Goal: Information Seeking & Learning: Learn about a topic

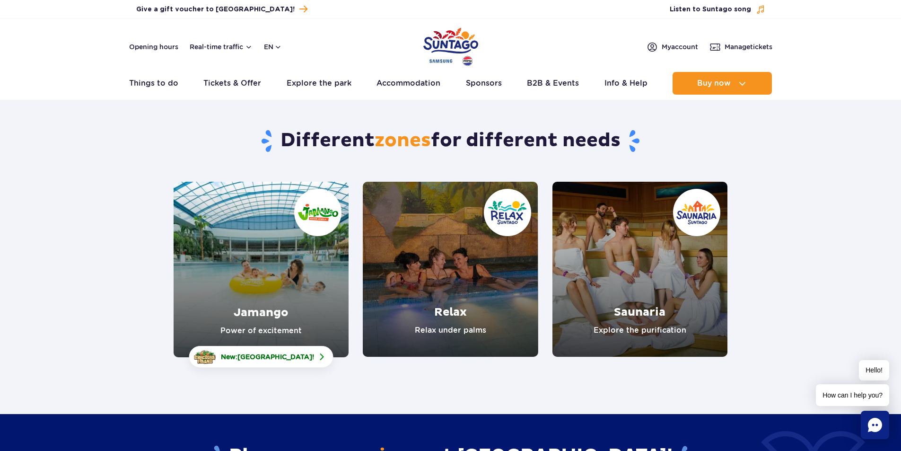
click at [596, 273] on link "Saunaria" at bounding box center [639, 269] width 175 height 175
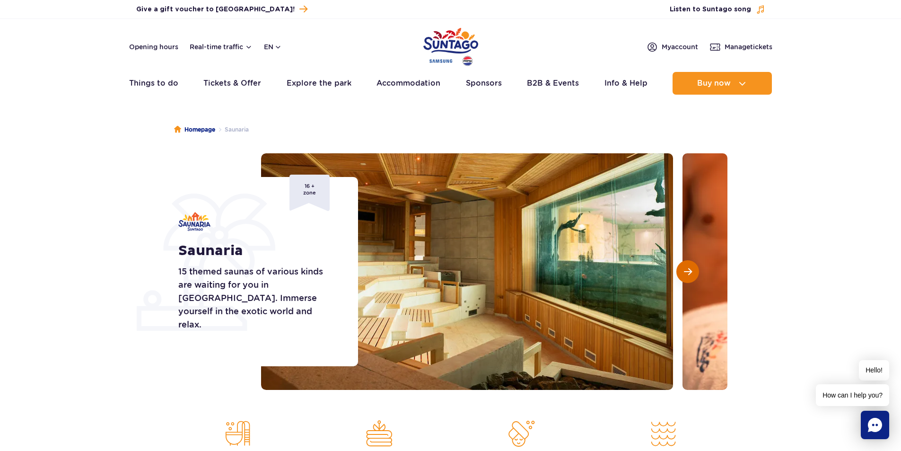
click at [693, 269] on button "Next slide" at bounding box center [687, 271] width 23 height 23
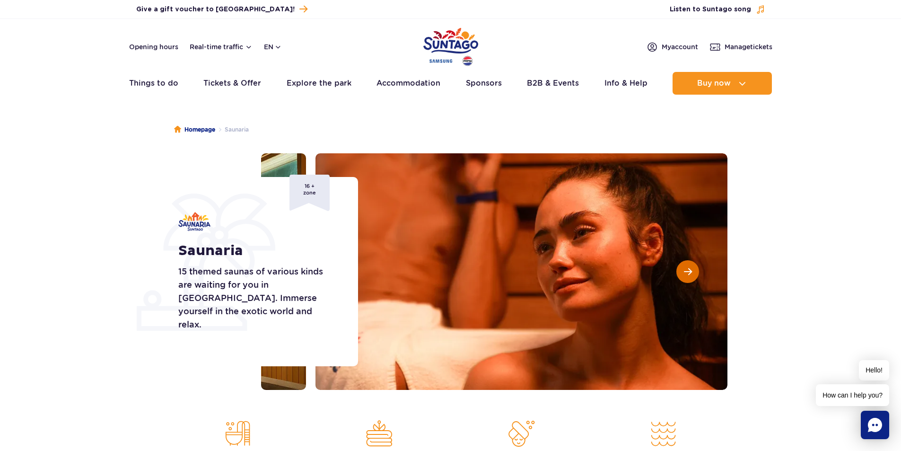
click at [692, 269] on button "Next slide" at bounding box center [687, 271] width 23 height 23
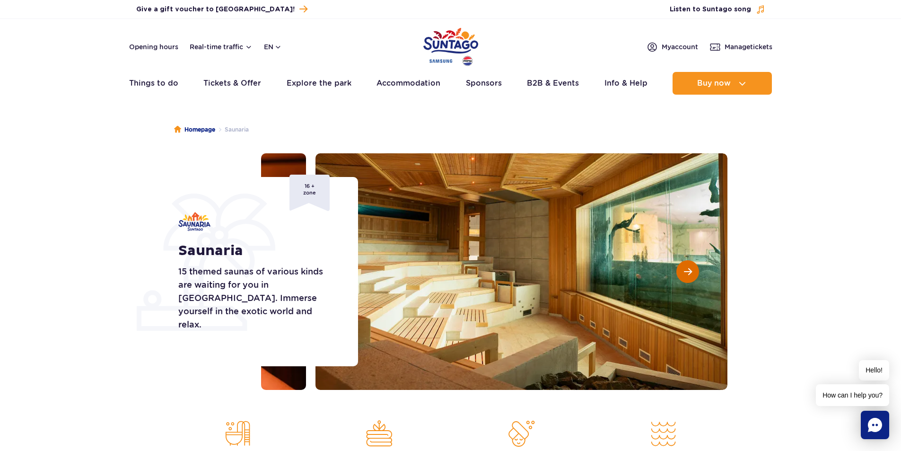
click at [692, 270] on button "Next slide" at bounding box center [687, 271] width 23 height 23
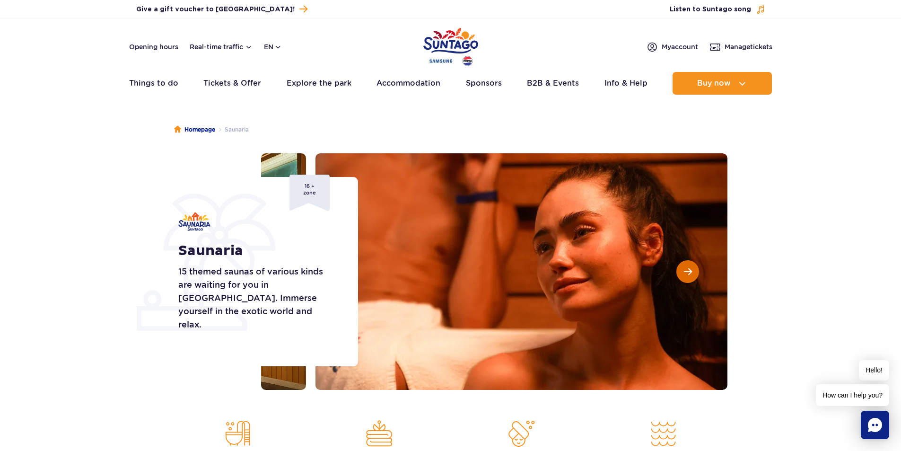
click at [692, 270] on button "Next slide" at bounding box center [687, 271] width 23 height 23
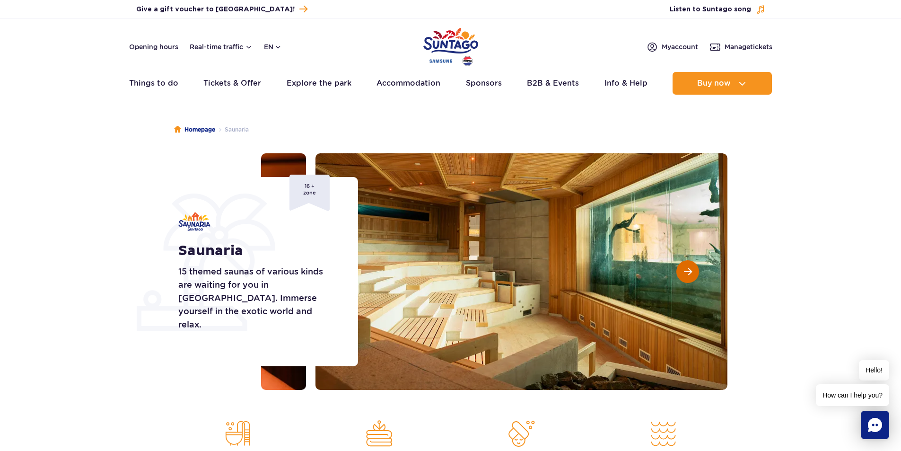
click at [691, 271] on span "Next slide" at bounding box center [688, 271] width 8 height 9
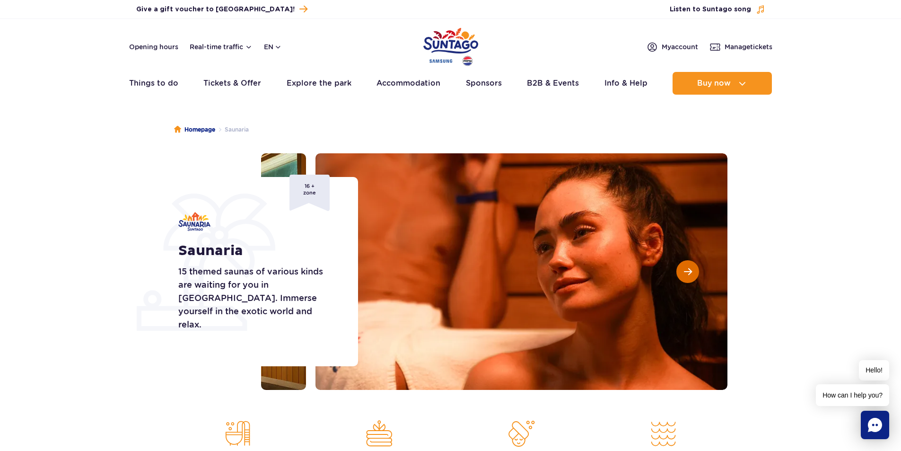
click at [689, 271] on span "Next slide" at bounding box center [688, 271] width 8 height 9
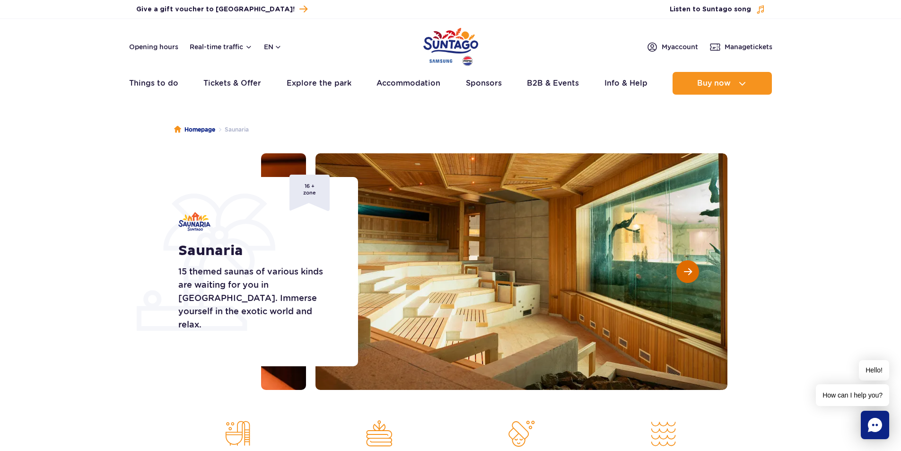
click at [688, 273] on span "Next slide" at bounding box center [688, 271] width 8 height 9
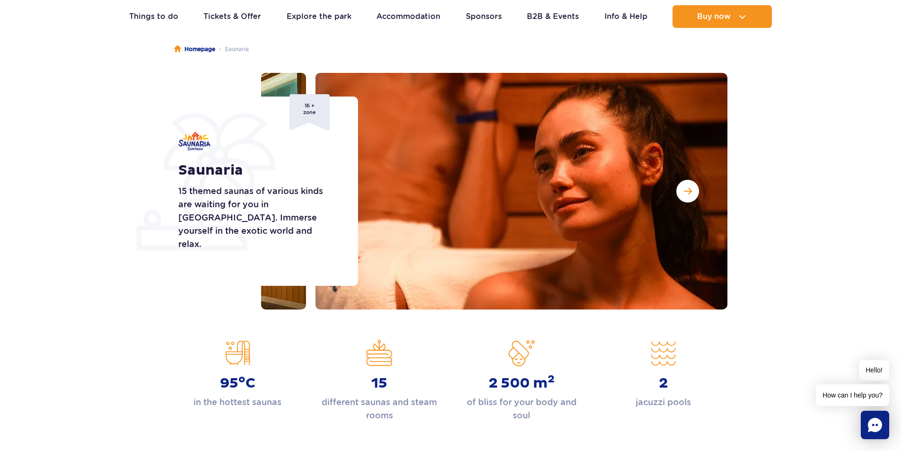
scroll to position [189, 0]
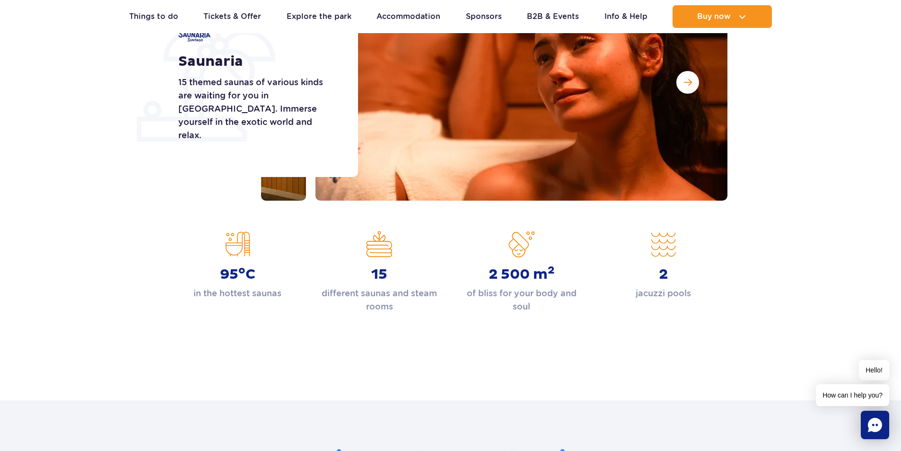
click at [462, 328] on div "Homepage Saunaria Saunaria 15 themed saunas of various kinds are waiting for yo…" at bounding box center [450, 143] width 901 height 453
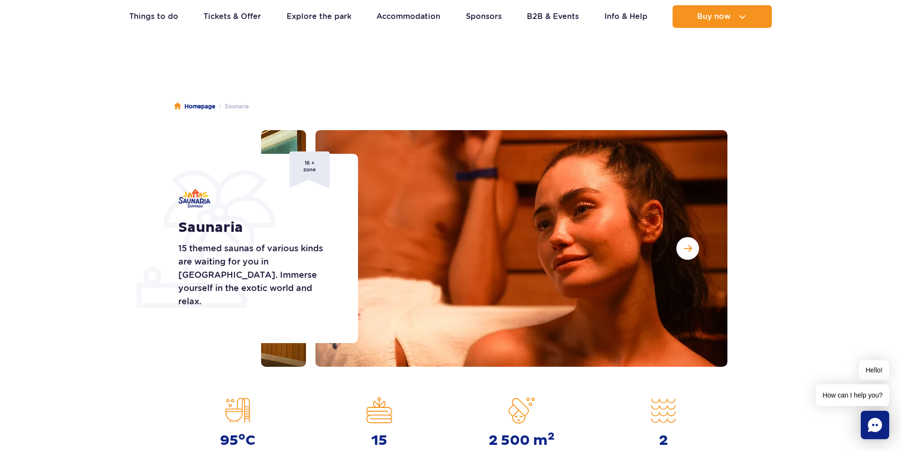
scroll to position [0, 0]
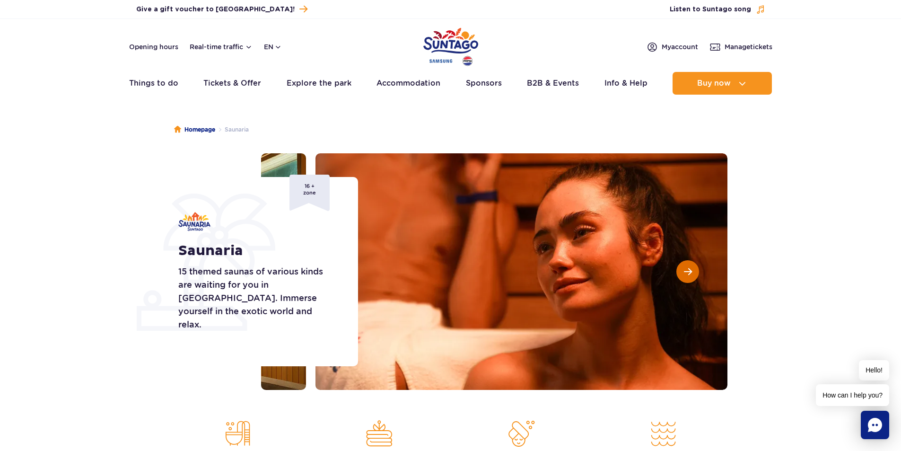
click at [681, 271] on button "Next slide" at bounding box center [687, 271] width 23 height 23
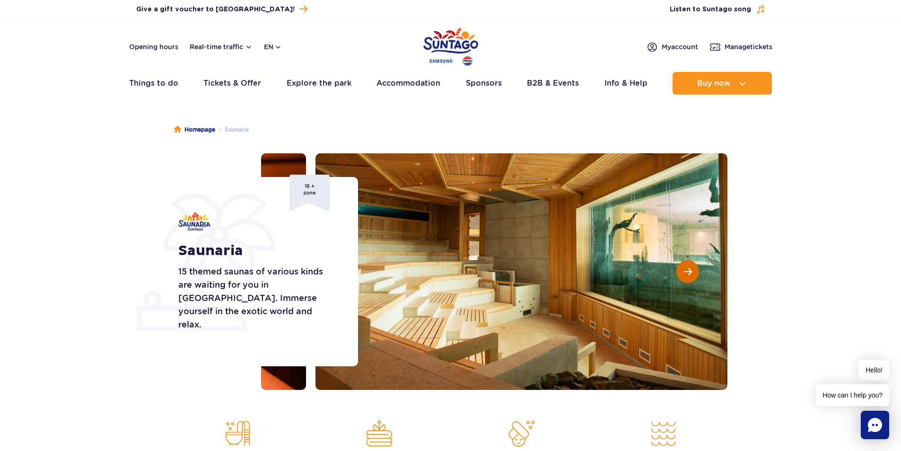
click at [681, 271] on button "Next slide" at bounding box center [687, 271] width 23 height 23
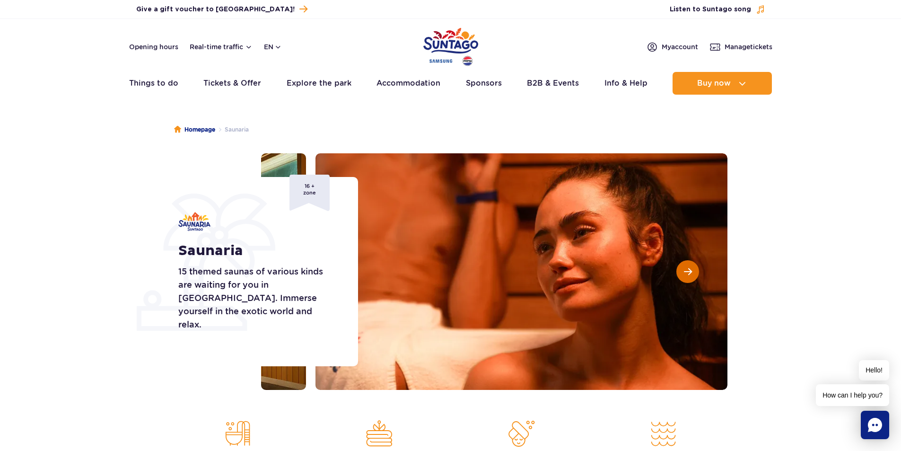
click at [681, 271] on button "Next slide" at bounding box center [687, 271] width 23 height 23
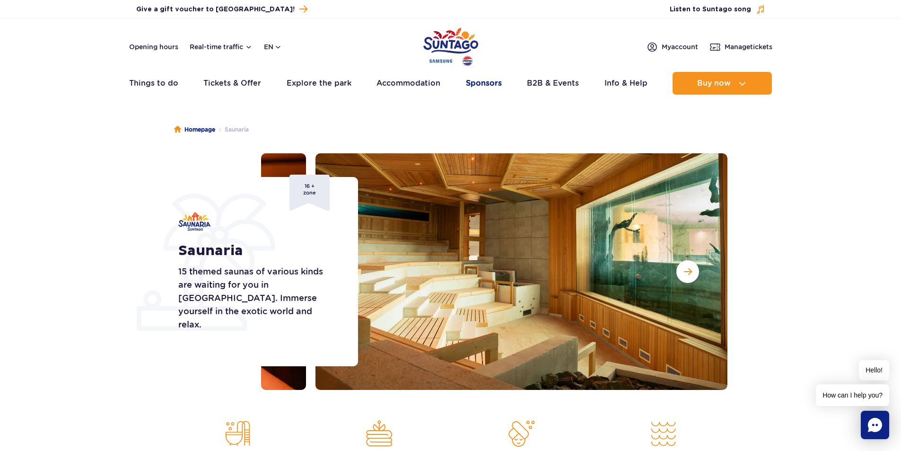
click at [480, 77] on link "Sponsors" at bounding box center [484, 83] width 36 height 23
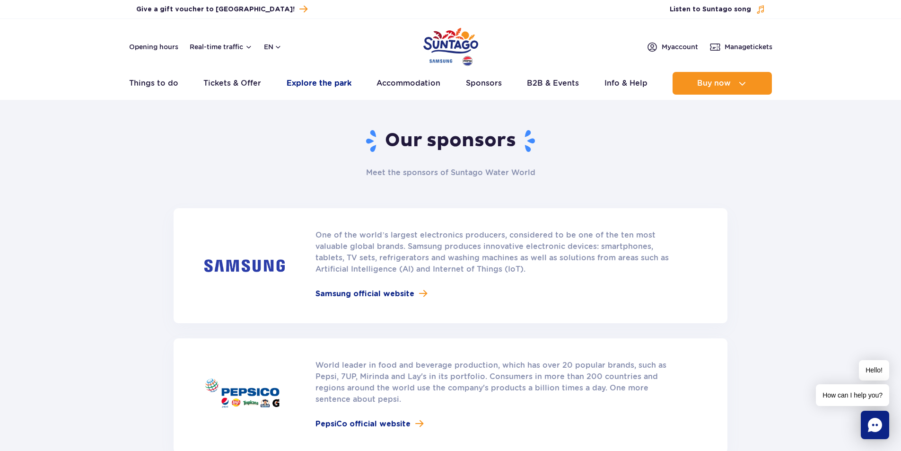
click at [308, 81] on link "Explore the park" at bounding box center [319, 83] width 65 height 23
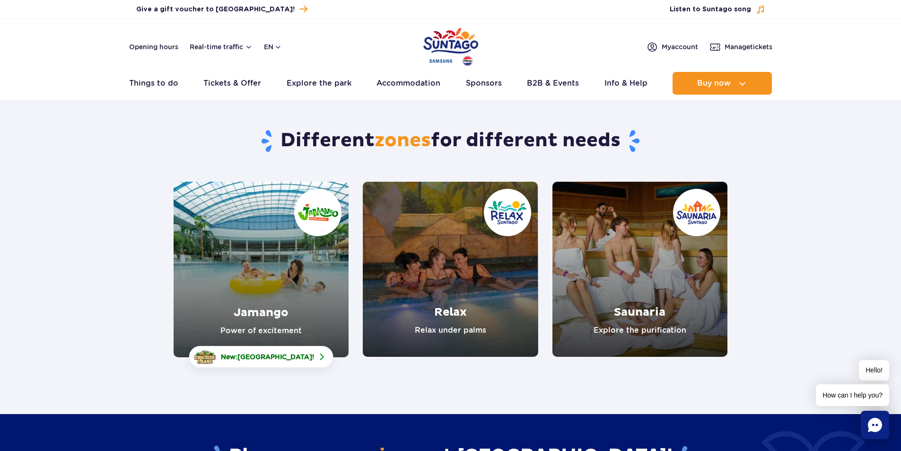
click at [627, 244] on link "Saunaria" at bounding box center [639, 269] width 175 height 175
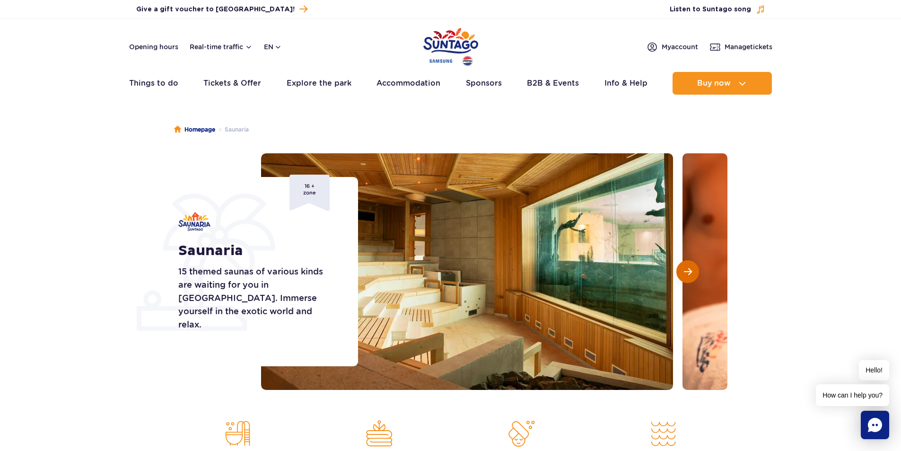
click at [680, 271] on button "Next slide" at bounding box center [687, 271] width 23 height 23
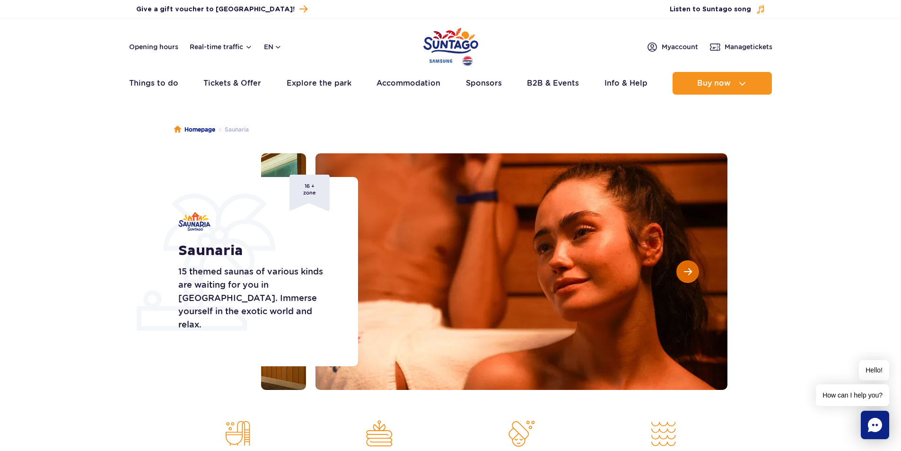
click at [680, 271] on button "Next slide" at bounding box center [687, 271] width 23 height 23
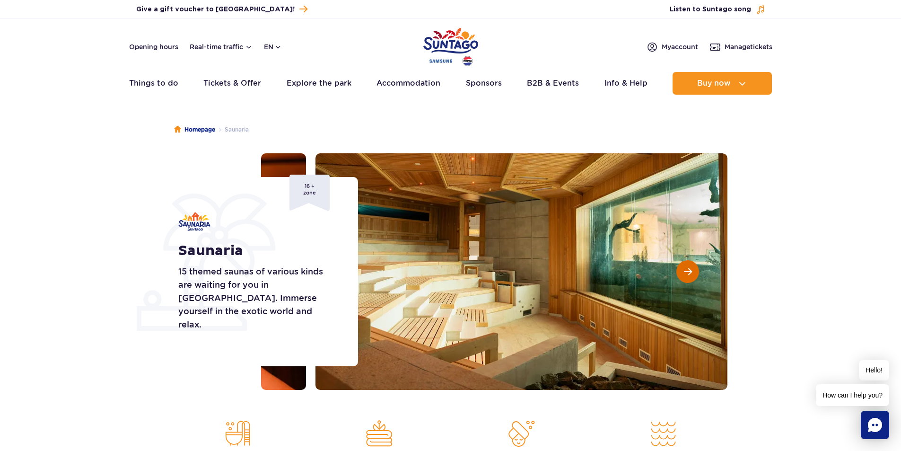
click at [679, 271] on button "Next slide" at bounding box center [687, 271] width 23 height 23
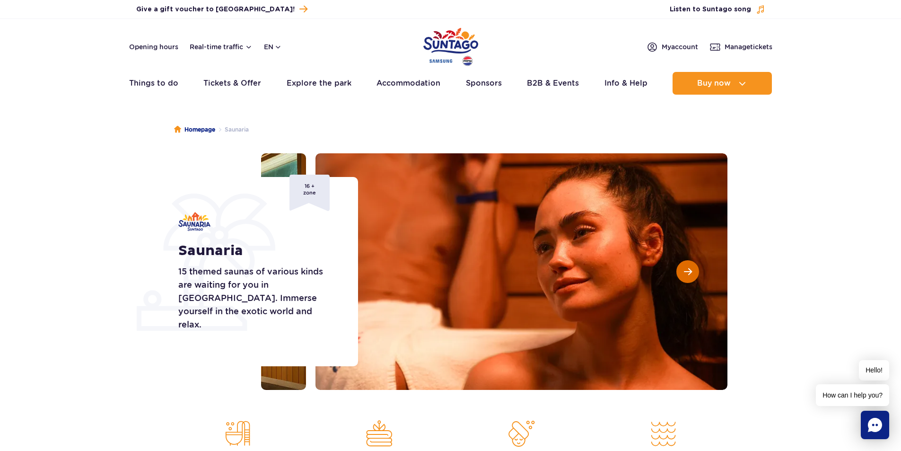
click at [678, 272] on button "Next slide" at bounding box center [687, 271] width 23 height 23
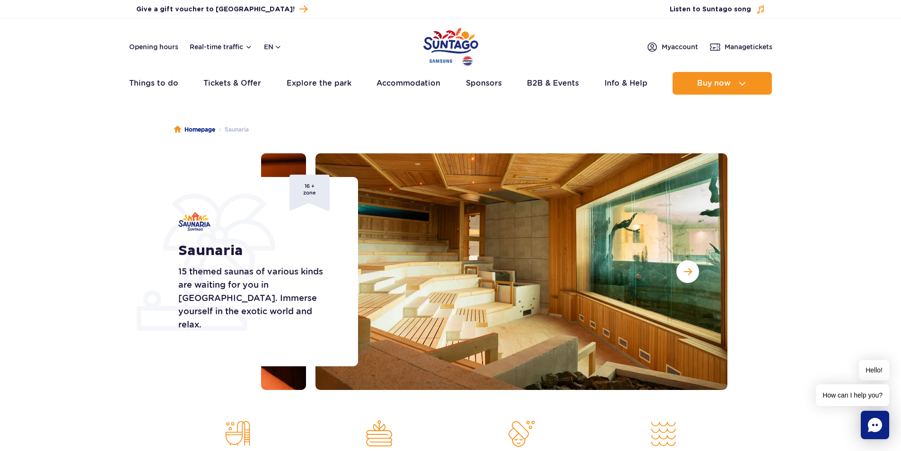
click at [767, 237] on section "Saunaria 15 themed saunas of various kinds are waiting for you in Saunaria. Imm…" at bounding box center [450, 271] width 901 height 236
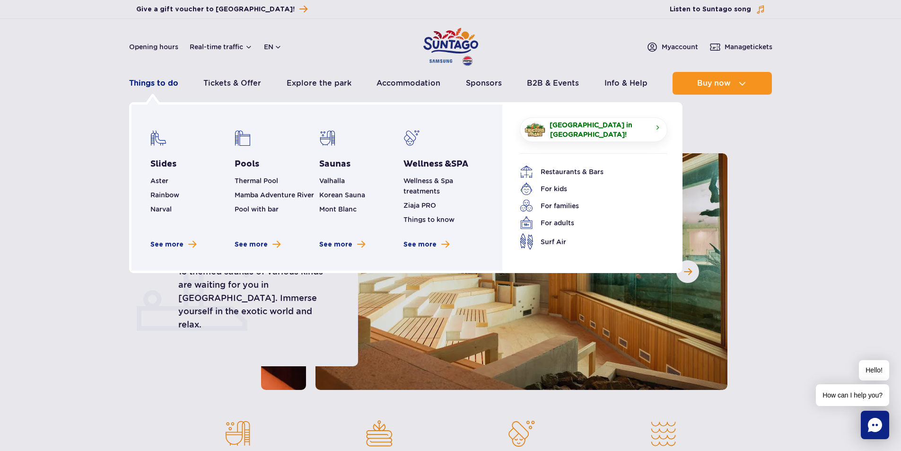
click at [154, 80] on link "Things to do" at bounding box center [153, 83] width 49 height 23
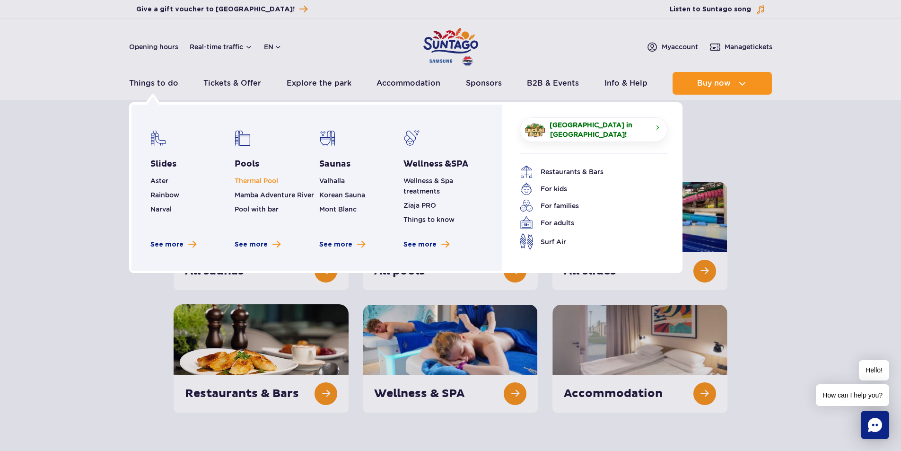
click at [268, 180] on link "Thermal Pool" at bounding box center [257, 181] width 44 height 8
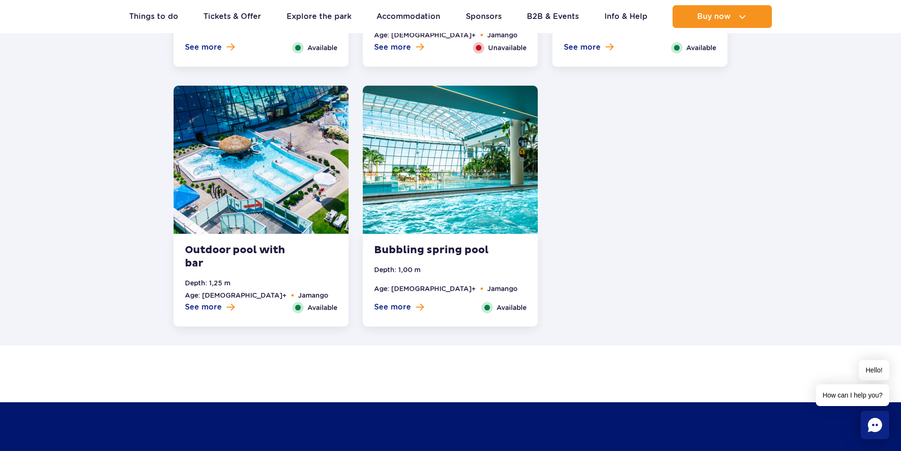
scroll to position [1920, 0]
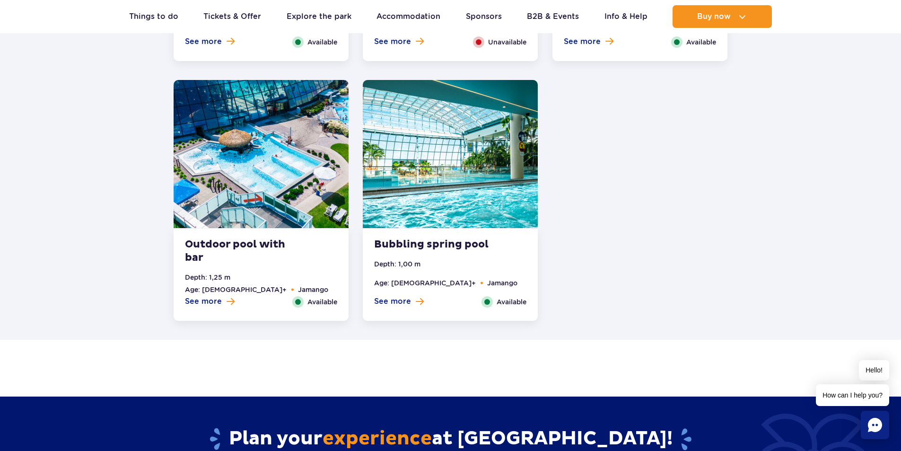
click at [306, 166] on img at bounding box center [261, 154] width 175 height 148
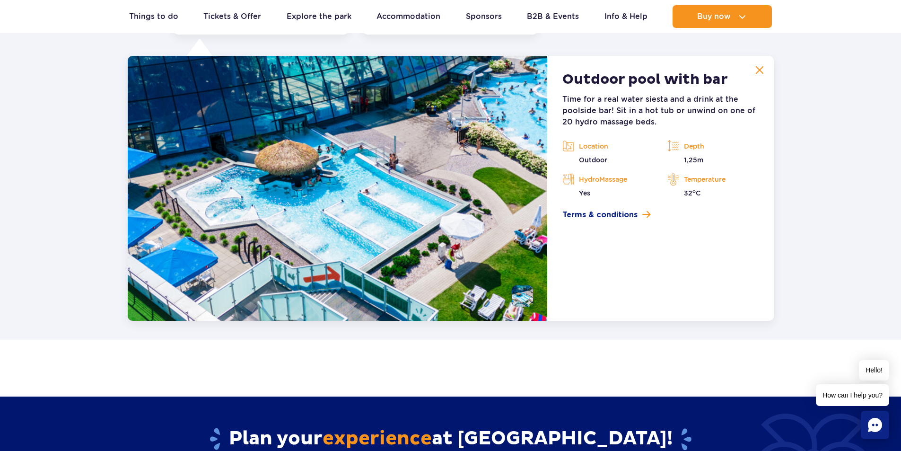
scroll to position [1919, 0]
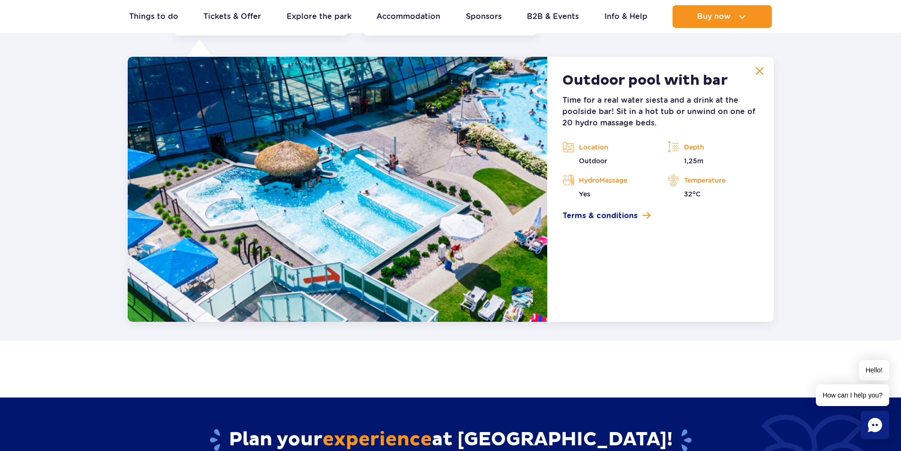
drag, startPoint x: 419, startPoint y: 190, endPoint x: 417, endPoint y: 185, distance: 5.5
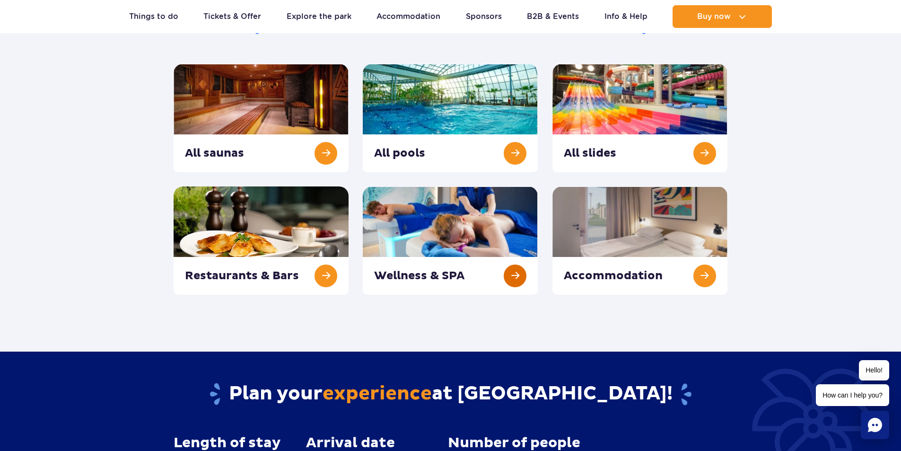
scroll to position [47, 0]
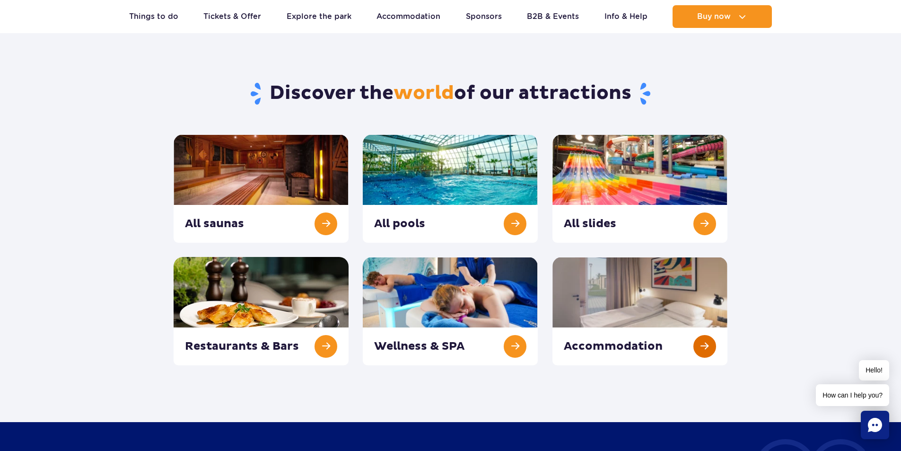
drag, startPoint x: 572, startPoint y: 273, endPoint x: 567, endPoint y: 268, distance: 7.0
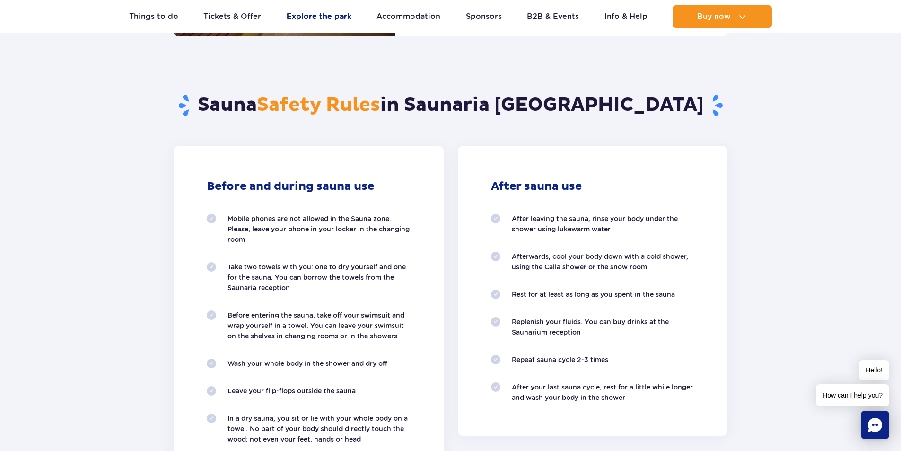
scroll to position [709, 0]
